Goal: Task Accomplishment & Management: Manage account settings

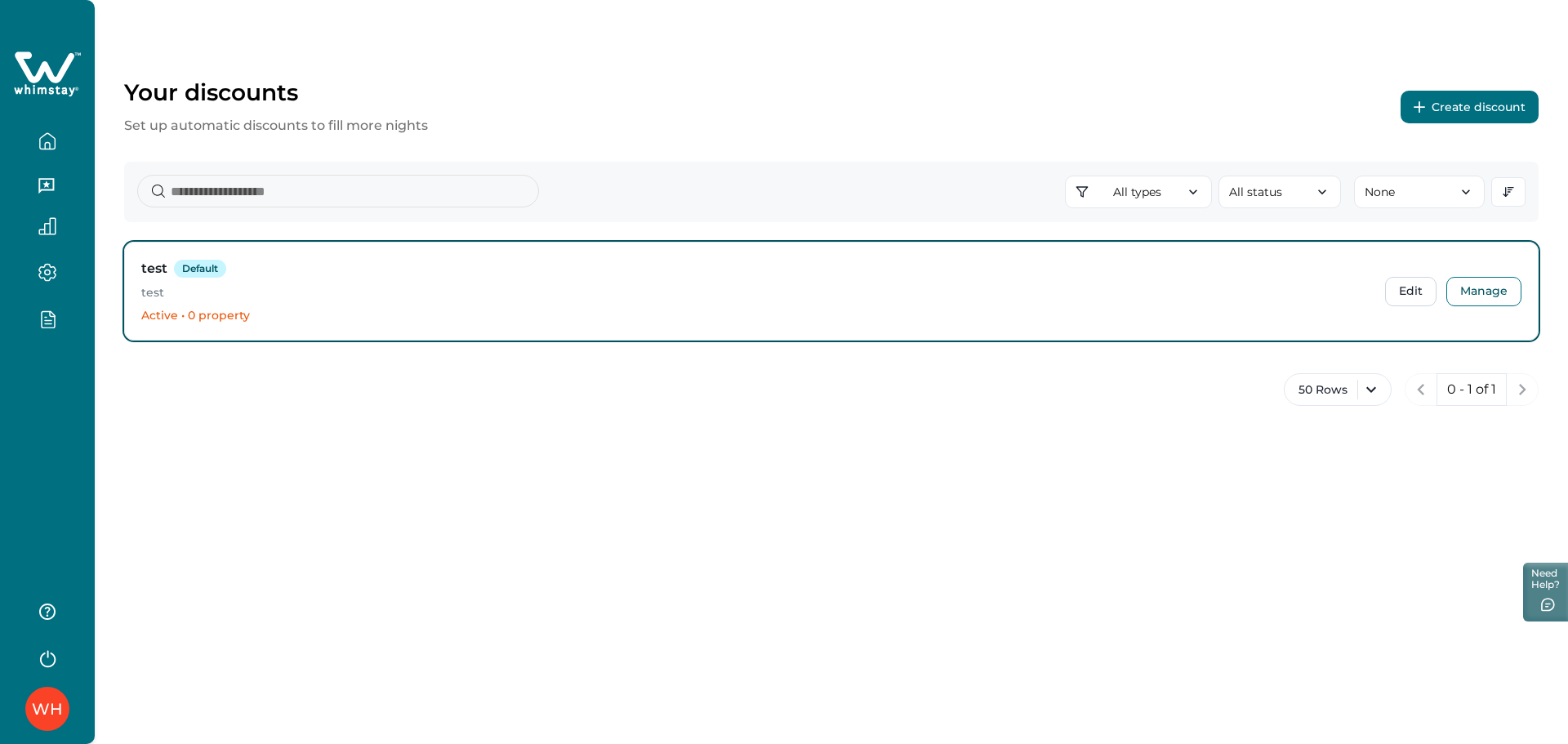
click at [57, 496] on div "WH" at bounding box center [47, 372] width 95 height 744
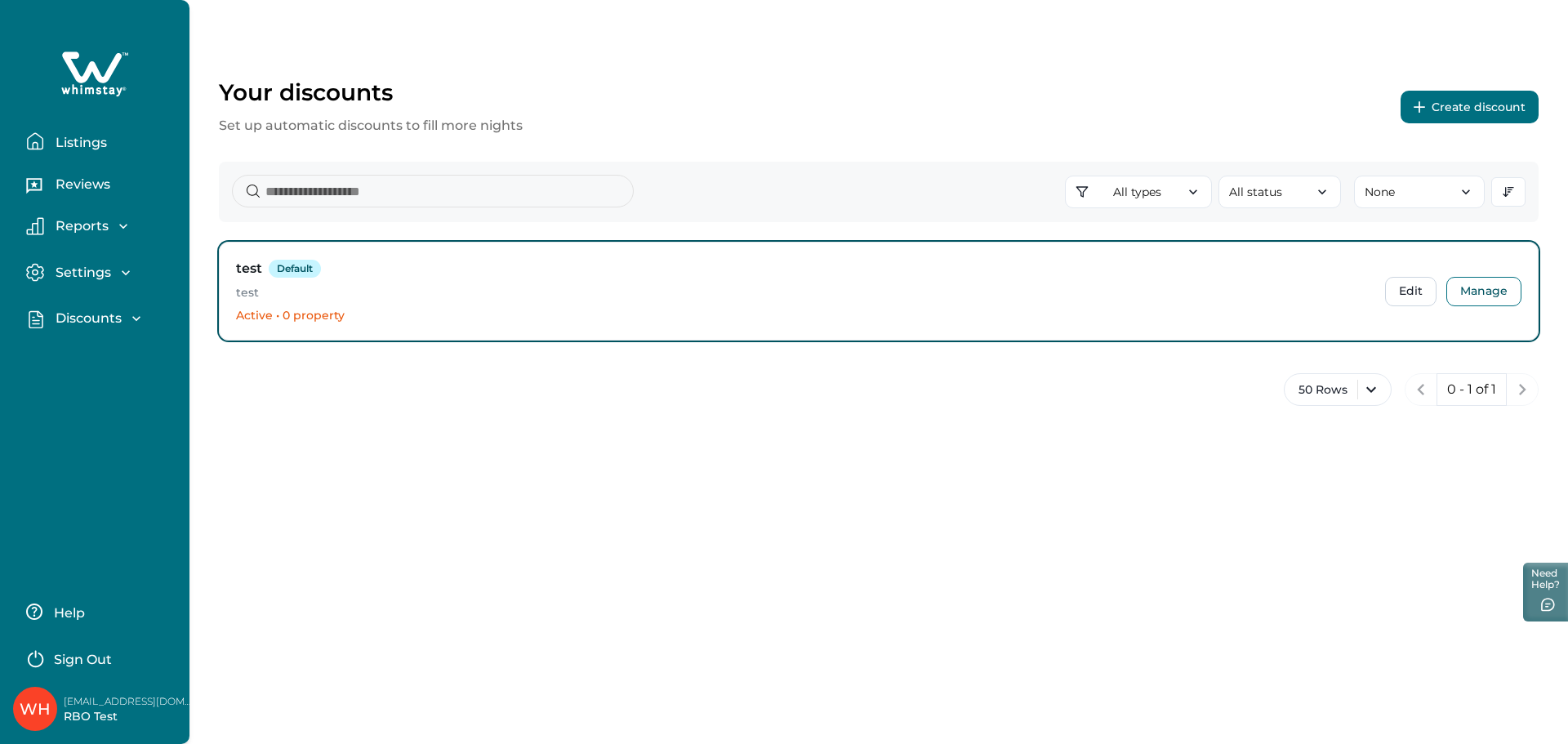
click at [57, 647] on button "Sign Out" at bounding box center [98, 658] width 145 height 33
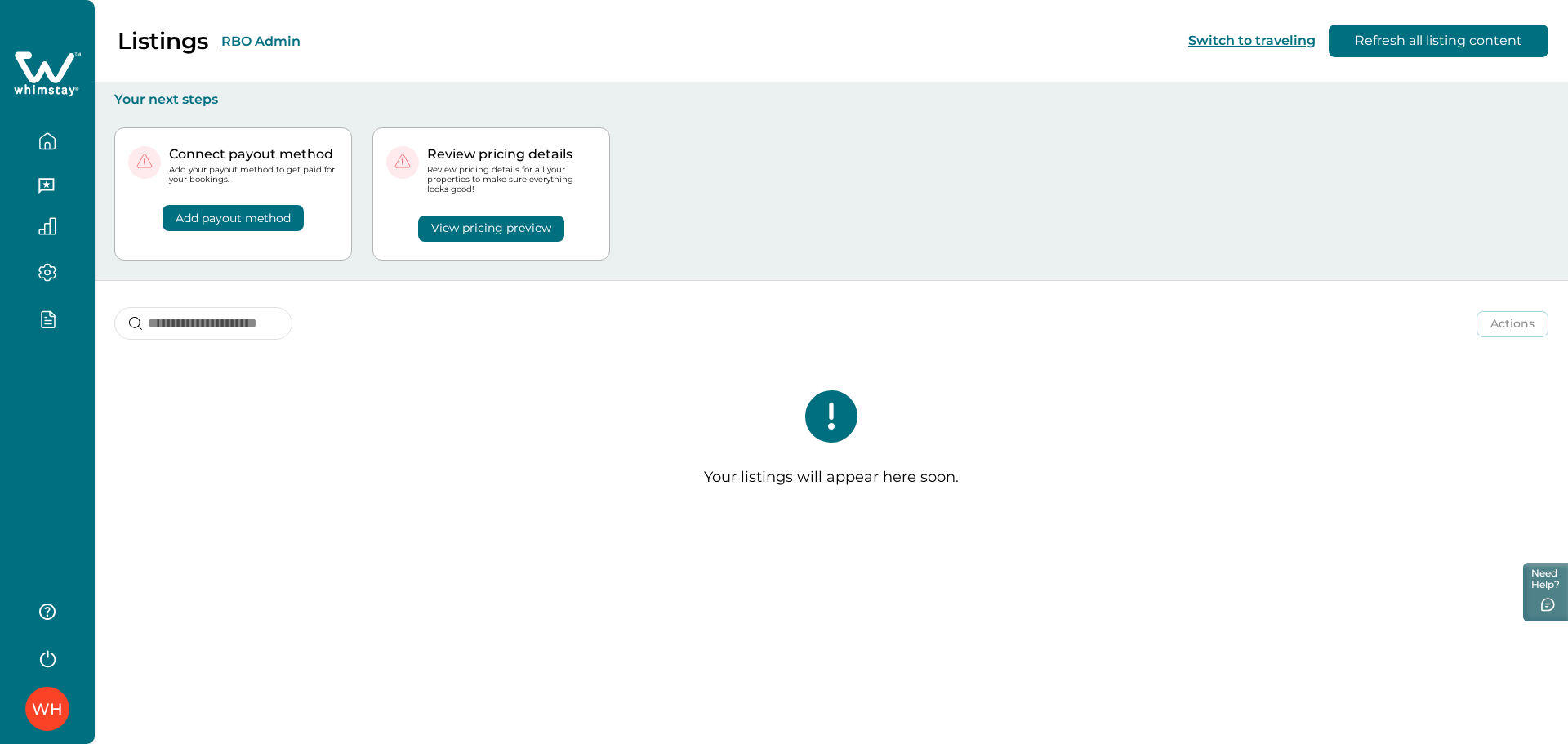
click at [96, 413] on div "Your listings will appear here soon." at bounding box center [831, 445] width 1473 height 175
click at [62, 381] on div "WH" at bounding box center [47, 372] width 95 height 744
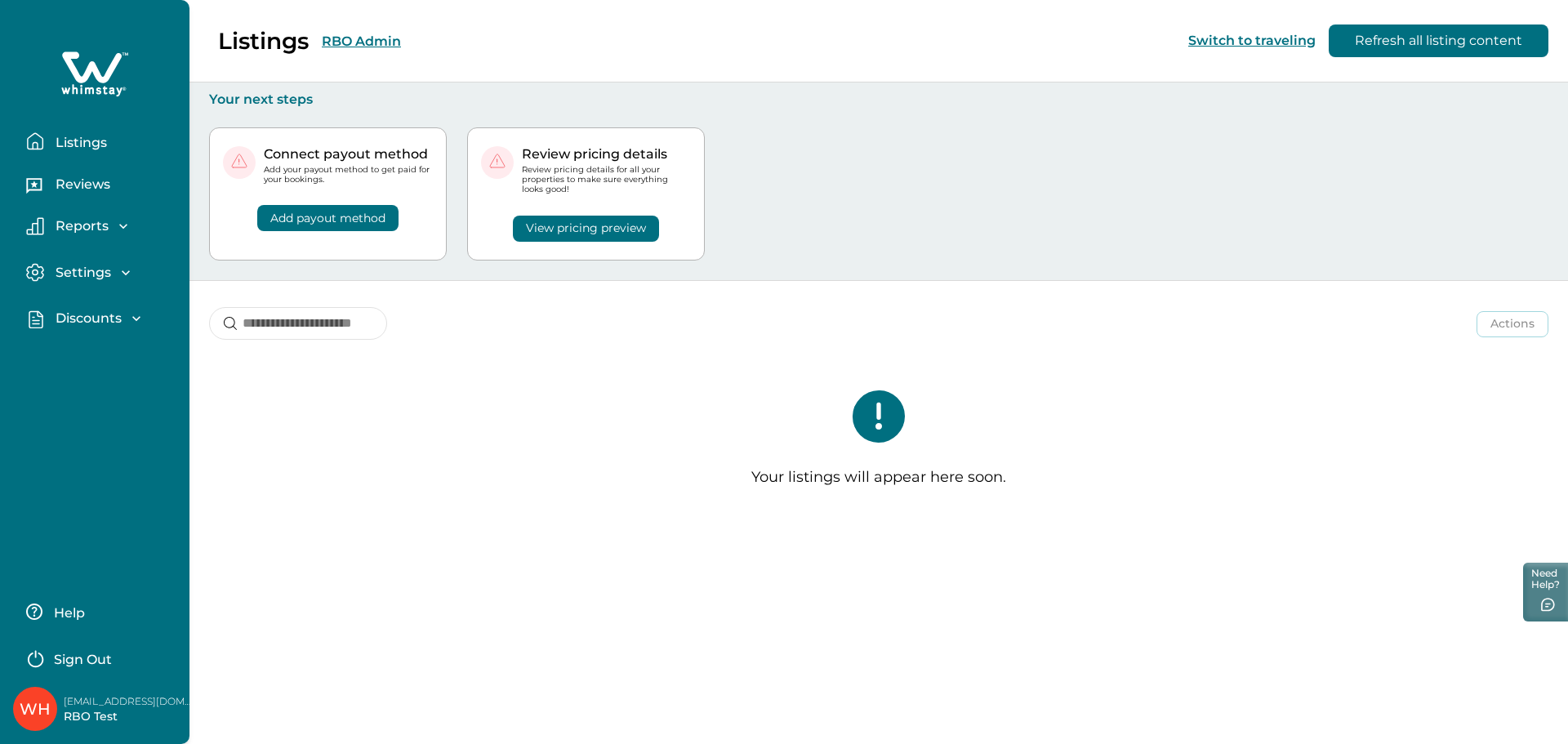
click at [83, 318] on p "Discounts" at bounding box center [86, 318] width 71 height 16
click at [84, 349] on p "Discounts" at bounding box center [86, 354] width 71 height 16
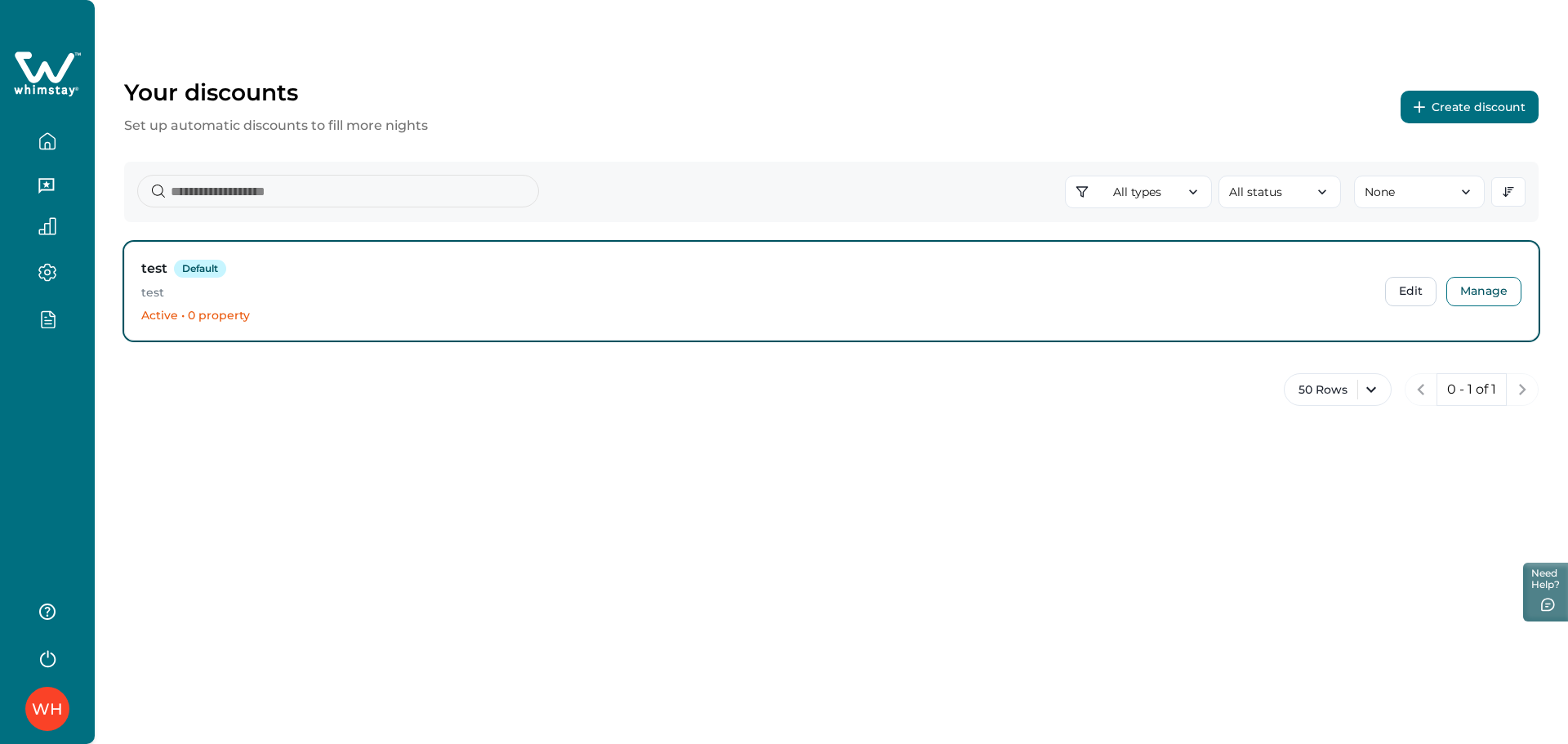
click at [1449, 115] on button "Create discount" at bounding box center [1469, 107] width 138 height 33
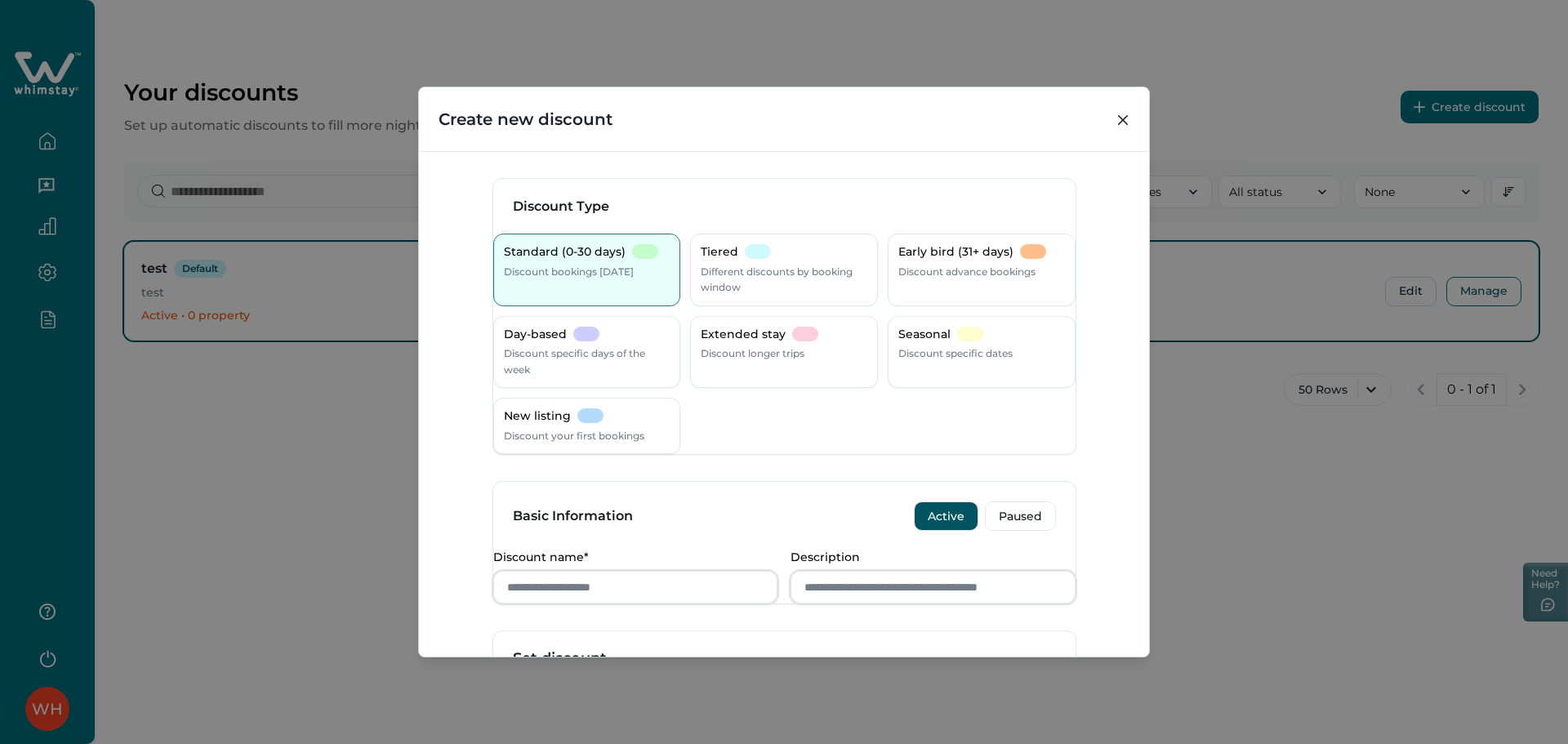
click at [766, 255] on div at bounding box center [757, 252] width 26 height 15
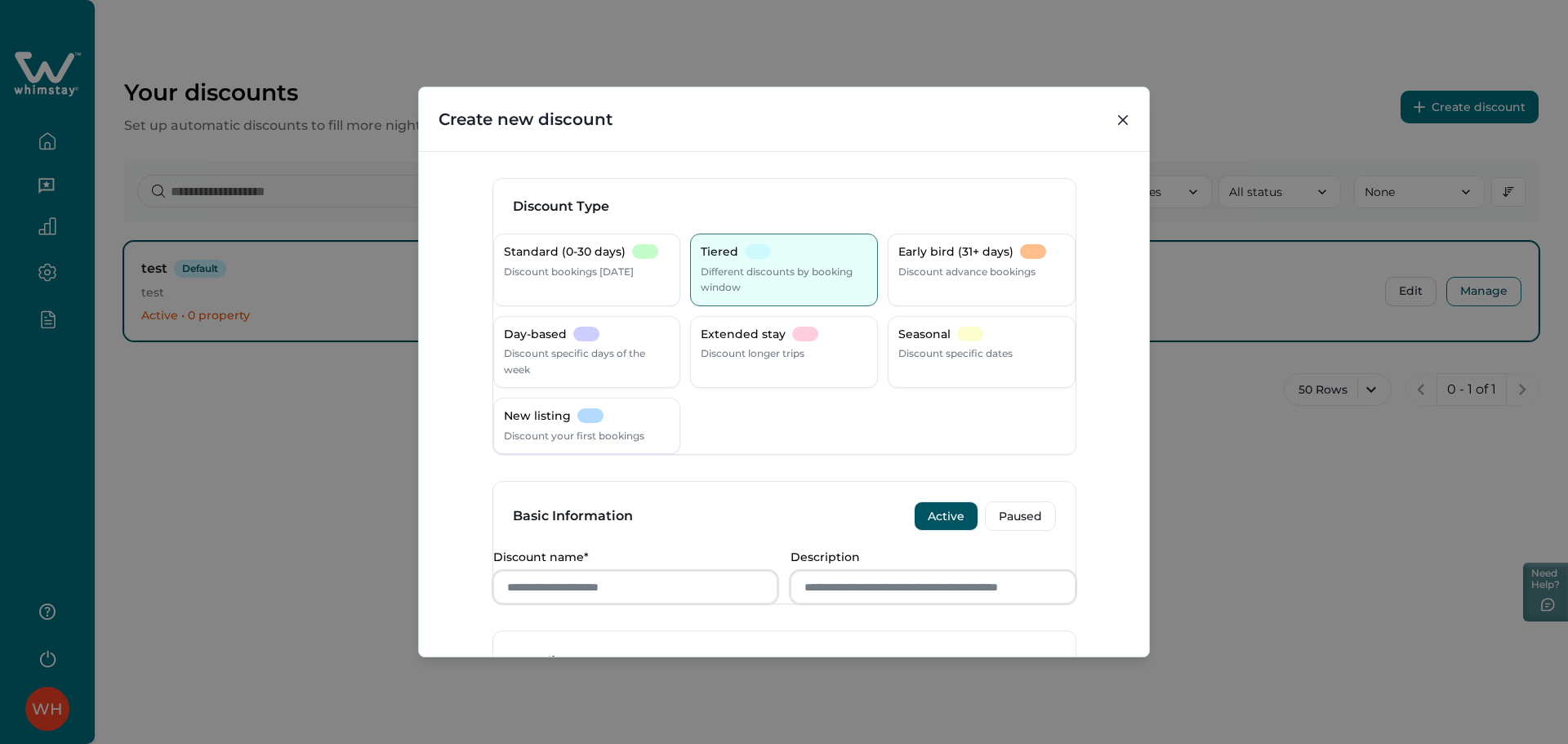
scroll to position [545, 0]
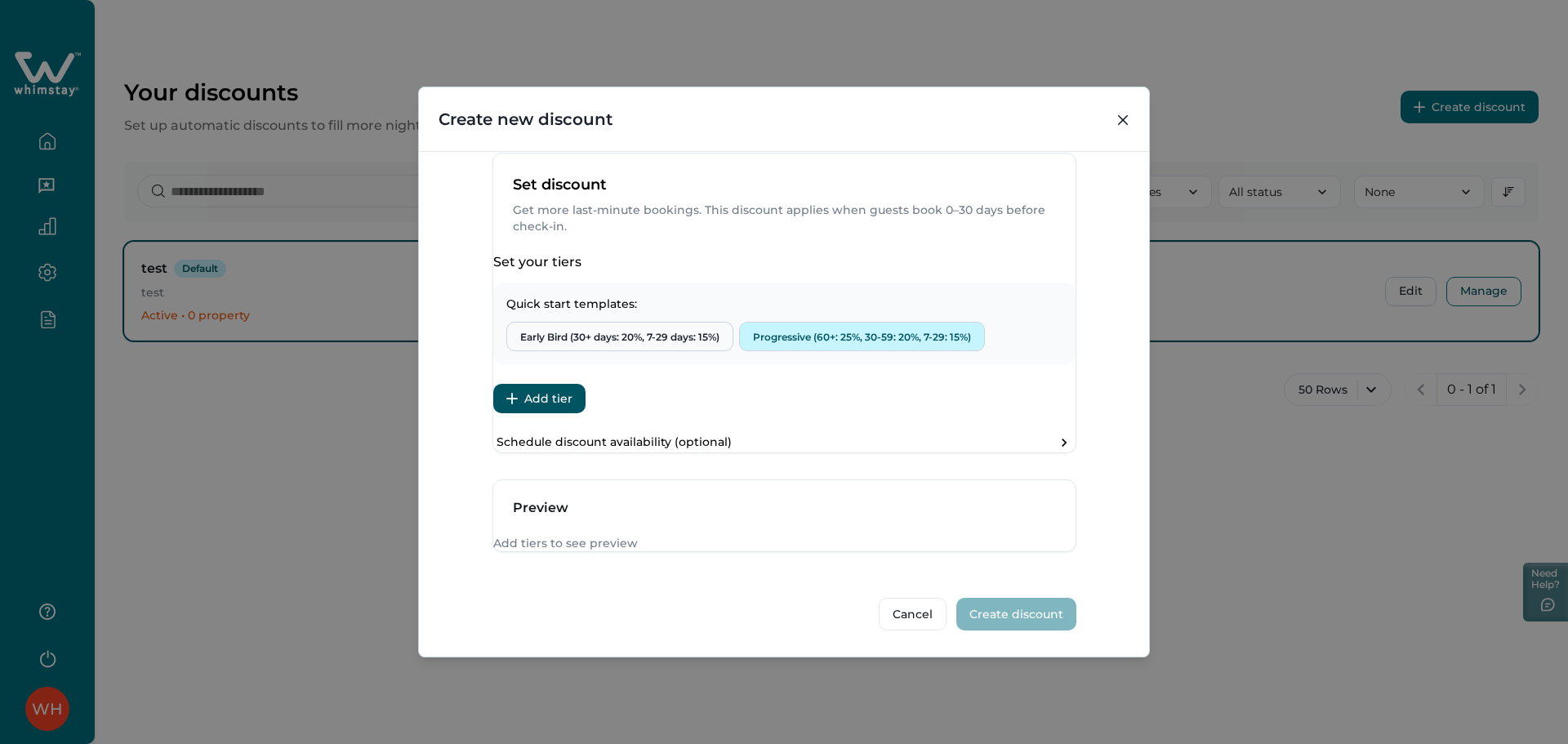
click at [885, 322] on button "Progressive (60+: 25%, 30-59: 20%, 7-29: 15%)" at bounding box center [862, 336] width 246 height 29
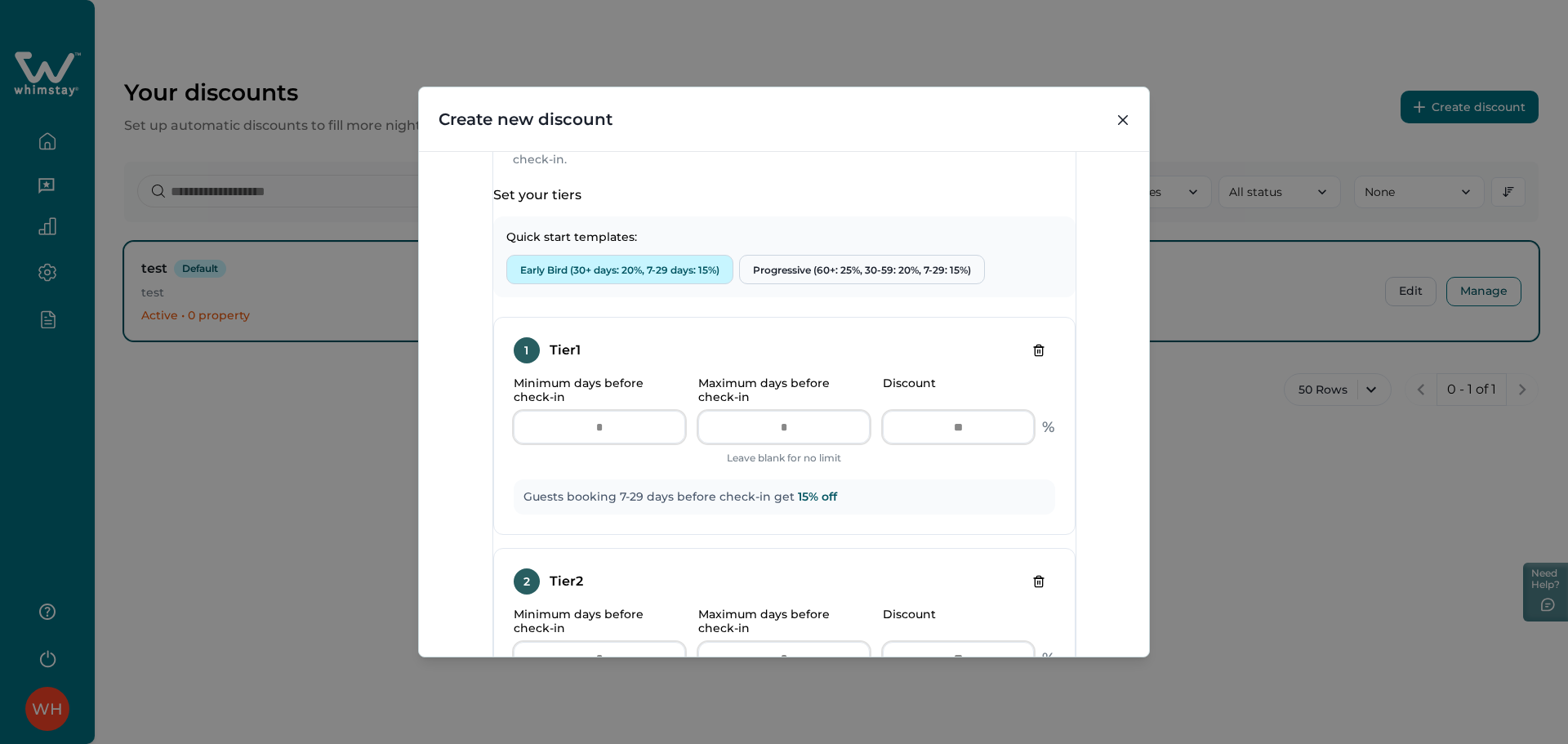
click at [662, 284] on button "Early Bird (30+ days: 20%, 7-29 days: 15%)" at bounding box center [620, 269] width 227 height 29
